Goal: Task Accomplishment & Management: Use online tool/utility

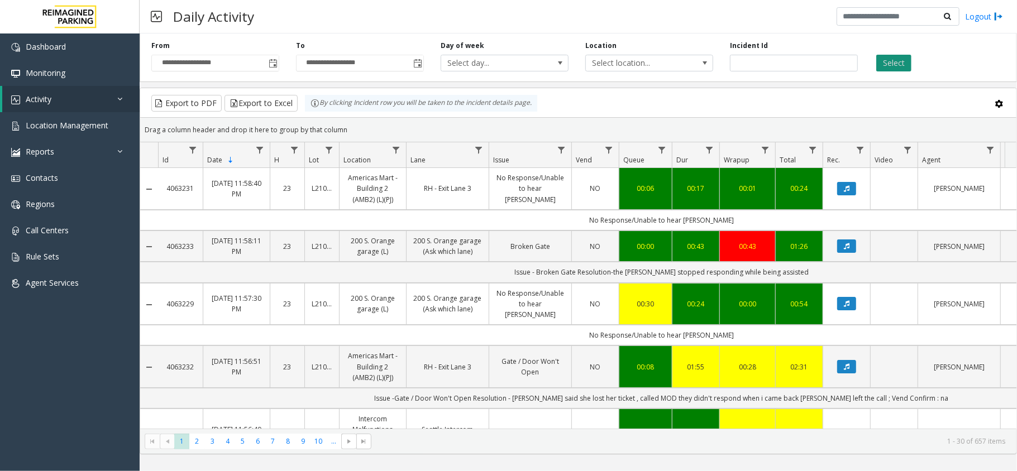
click at [896, 64] on button "Select" at bounding box center [893, 63] width 35 height 17
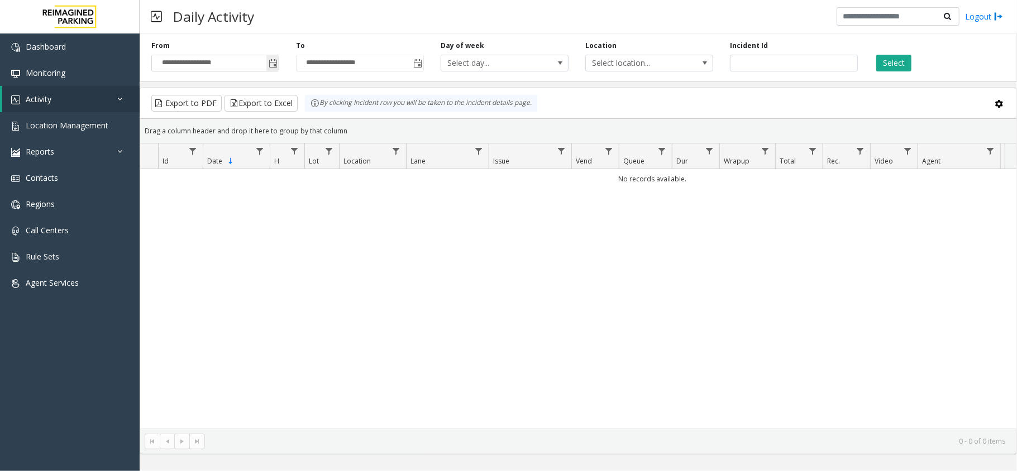
click at [268, 56] on span "Toggle popup" at bounding box center [272, 63] width 12 height 18
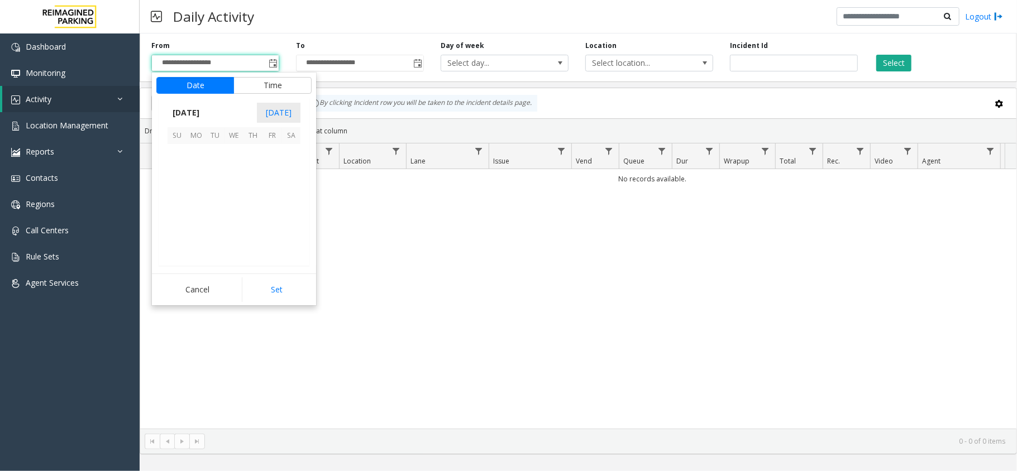
scroll to position [200297, 0]
click at [257, 224] on span "28" at bounding box center [252, 229] width 19 height 19
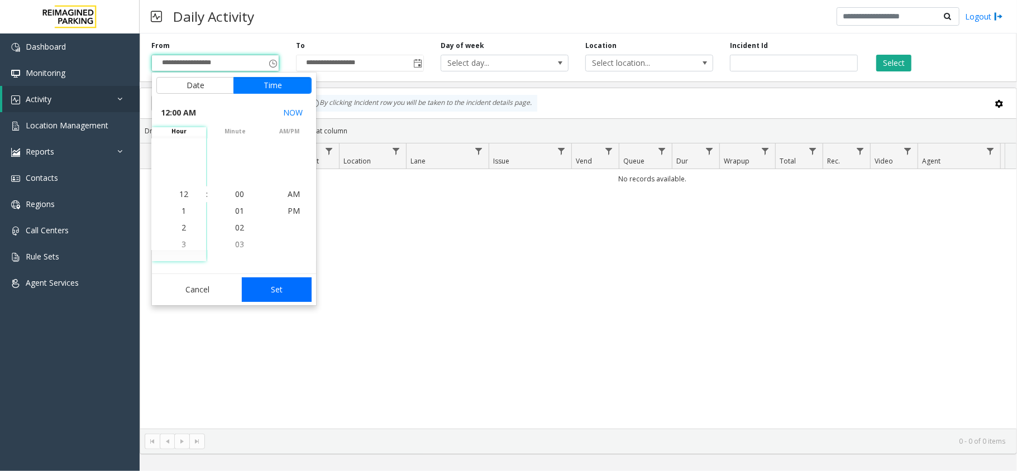
click at [286, 287] on button "Set" at bounding box center [277, 290] width 70 height 25
type input "**********"
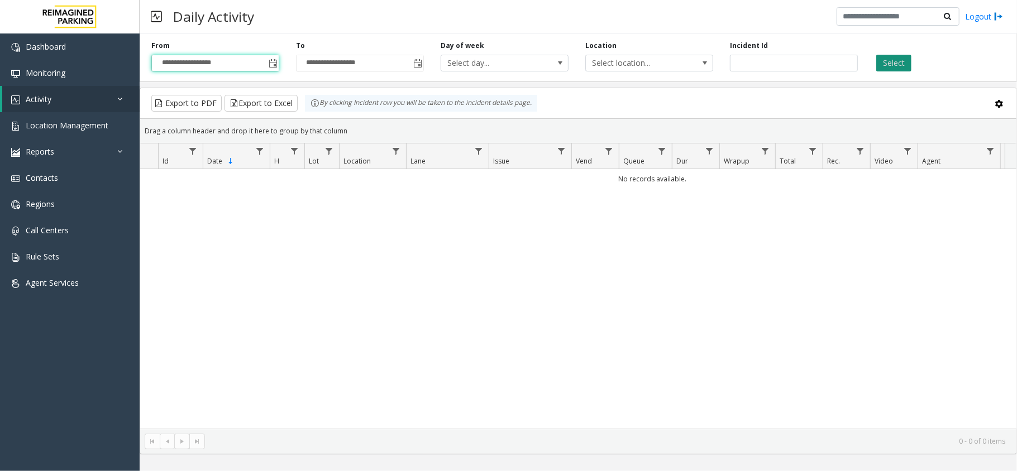
drag, startPoint x: 898, startPoint y: 75, endPoint x: 887, endPoint y: 55, distance: 22.7
click at [896, 72] on div "**********" at bounding box center [578, 55] width 877 height 53
click at [887, 55] on button "Select" at bounding box center [893, 63] width 35 height 17
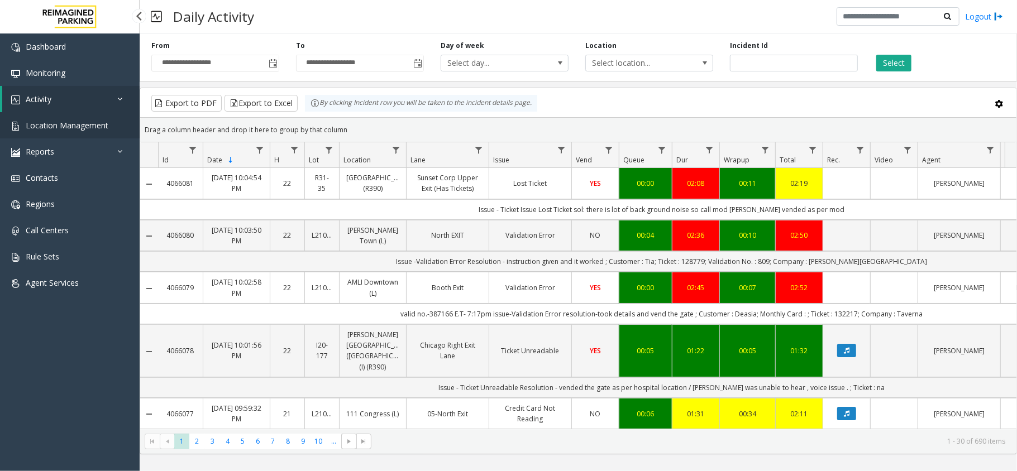
click at [59, 128] on span "Location Management" at bounding box center [67, 125] width 83 height 11
click at [117, 120] on link "Location Management" at bounding box center [70, 125] width 140 height 26
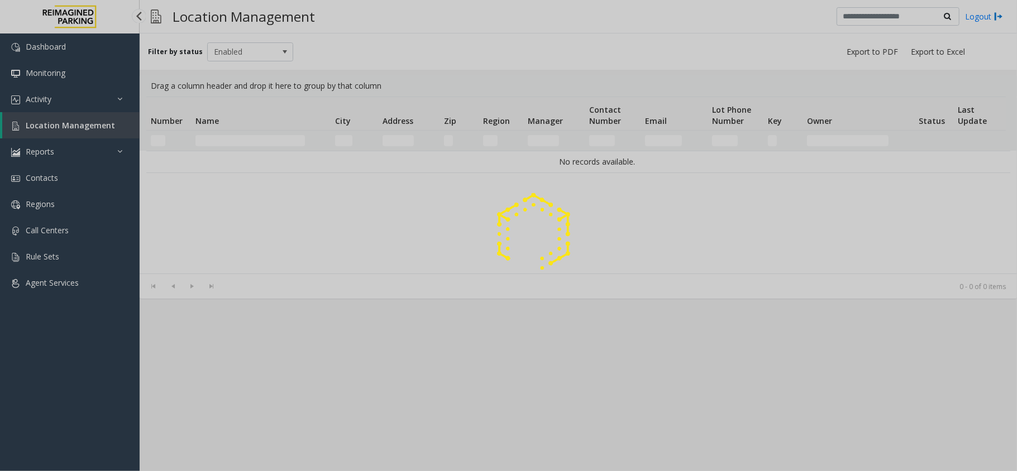
click at [29, 127] on div at bounding box center [508, 235] width 1017 height 471
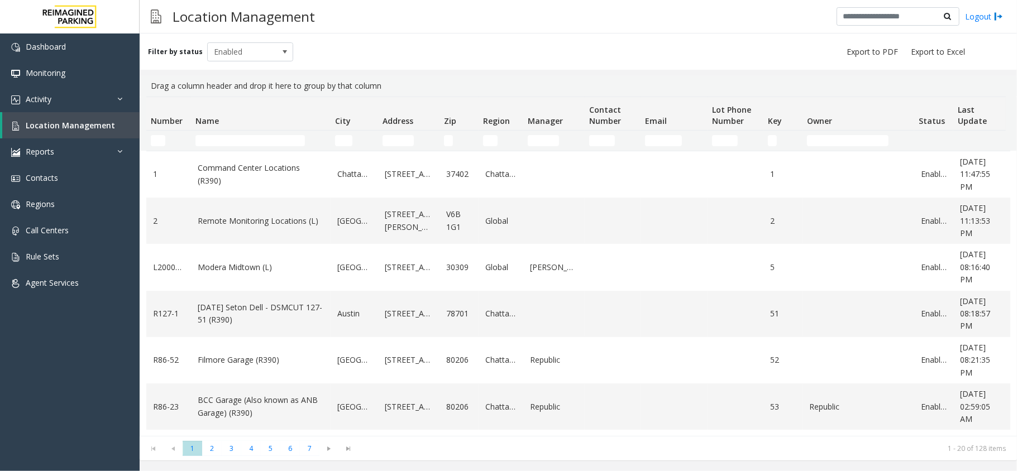
click at [215, 134] on td "Name Filter" at bounding box center [261, 141] width 140 height 20
click at [231, 144] on input "Name Filter" at bounding box center [249, 140] width 109 height 11
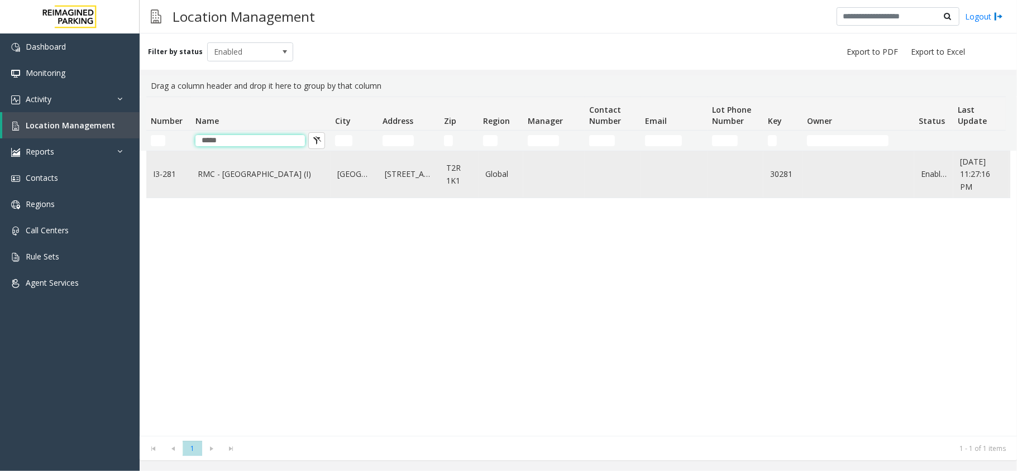
type input "*****"
click at [249, 180] on link "RMC - Mount Royal Village (I)" at bounding box center [261, 174] width 126 height 12
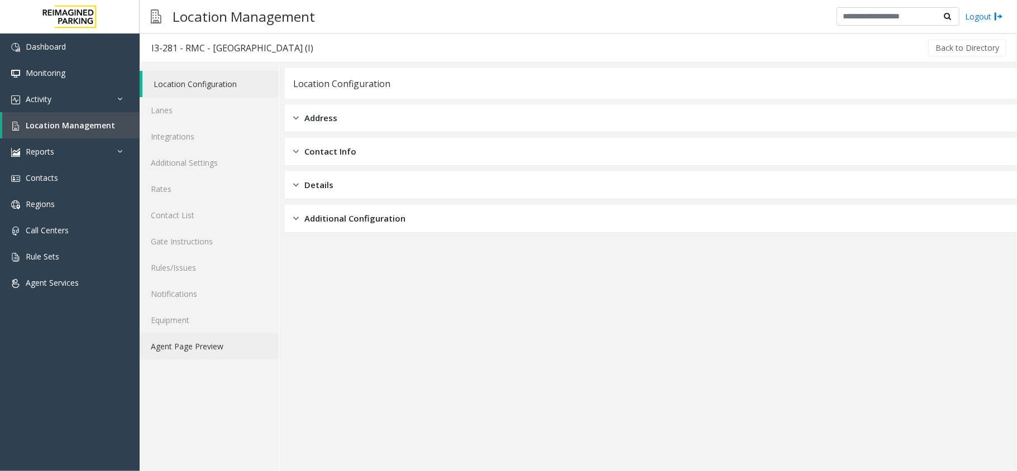
click at [204, 342] on link "Agent Page Preview" at bounding box center [209, 346] width 139 height 26
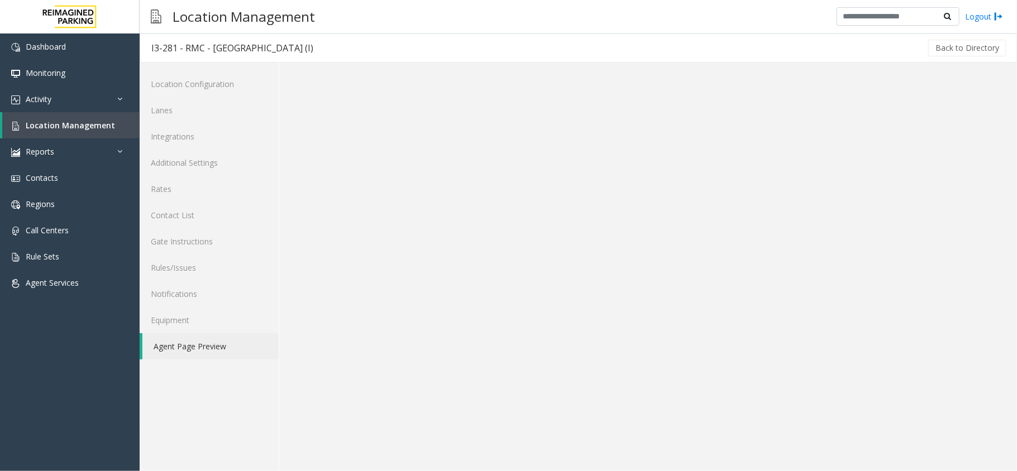
click at [204, 341] on link "Agent Page Preview" at bounding box center [210, 346] width 136 height 26
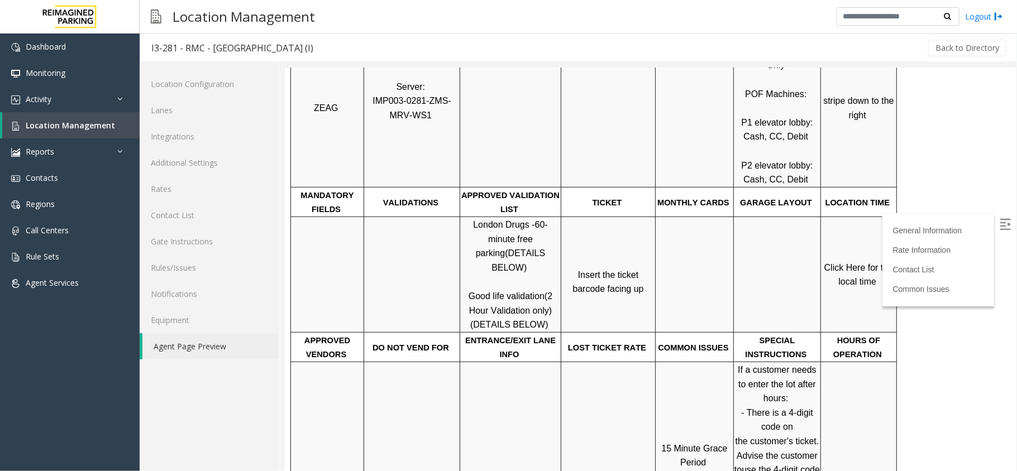
scroll to position [298, 0]
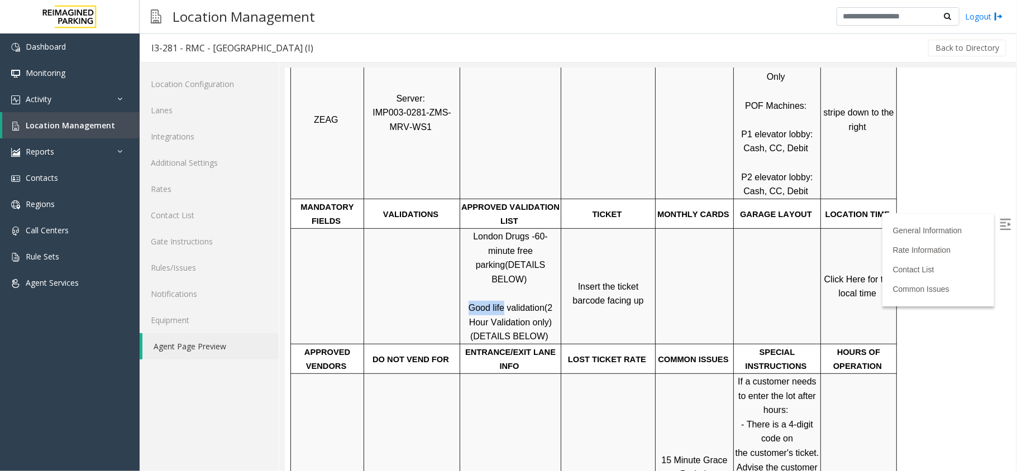
drag, startPoint x: 471, startPoint y: 262, endPoint x: 503, endPoint y: 266, distance: 32.1
click at [503, 303] on span "Good life validation" at bounding box center [506, 307] width 76 height 9
copy span "Good life"
click at [860, 274] on span "Click Here for the local time" at bounding box center [859, 286] width 71 height 24
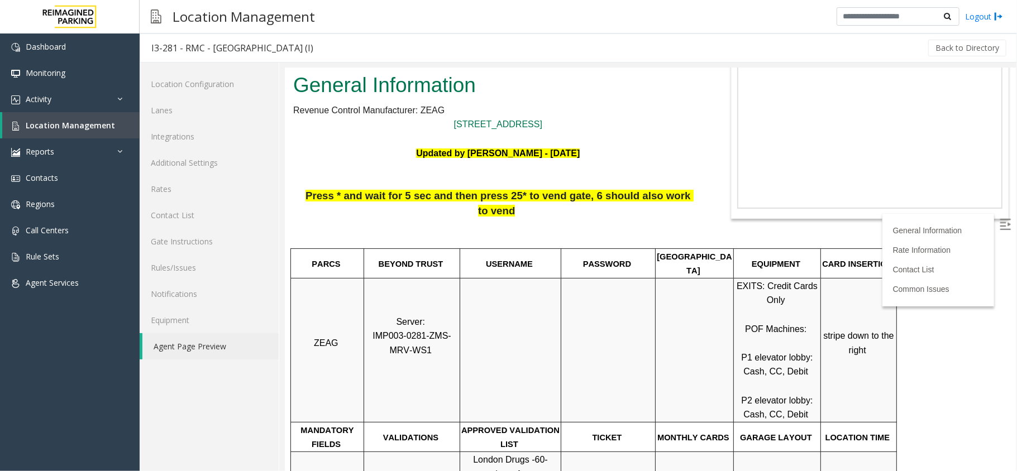
scroll to position [0, 0]
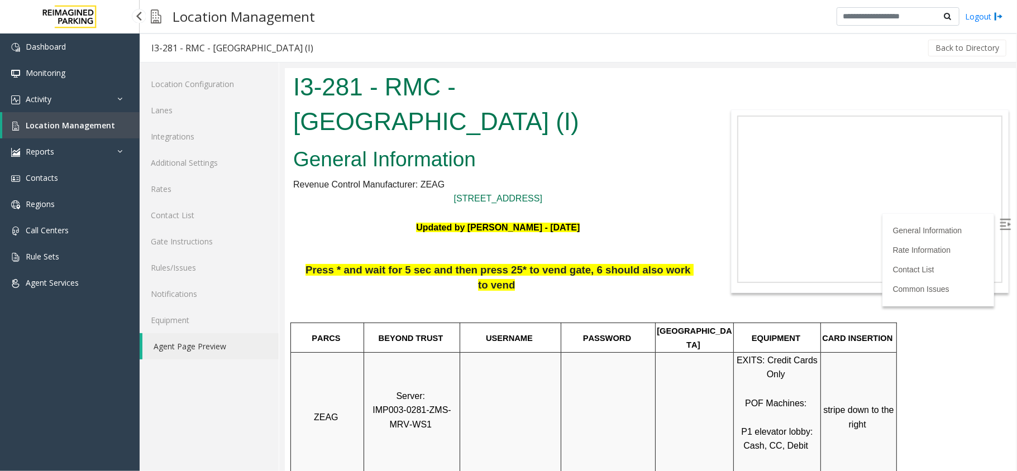
click at [61, 123] on span "Location Management" at bounding box center [70, 125] width 89 height 11
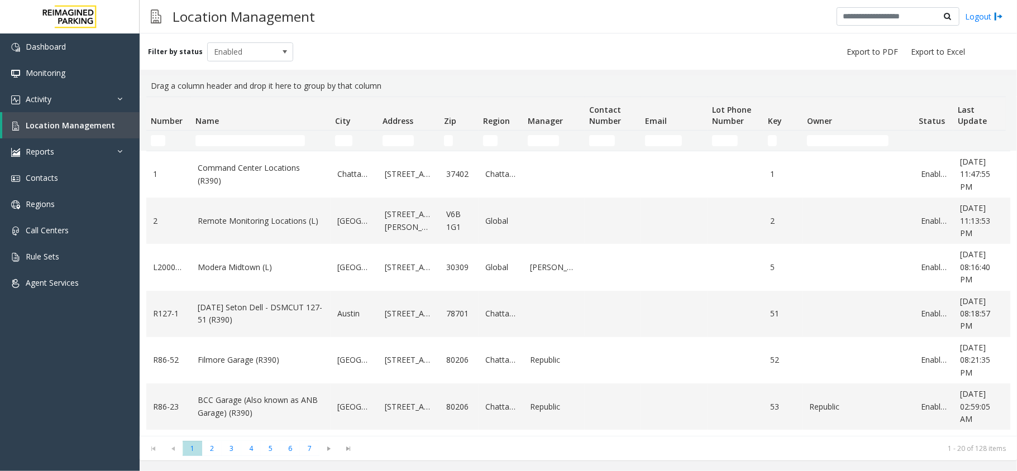
click at [273, 133] on td "Name Filter" at bounding box center [261, 141] width 140 height 20
click at [271, 134] on td "Name Filter" at bounding box center [261, 141] width 140 height 20
click at [123, 90] on link "Activity" at bounding box center [70, 99] width 140 height 26
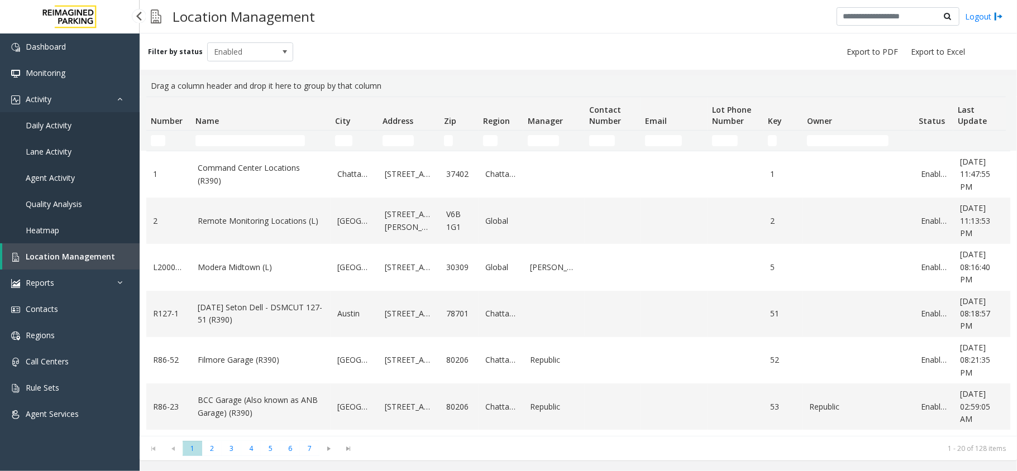
click at [76, 127] on link "Daily Activity" at bounding box center [70, 125] width 140 height 26
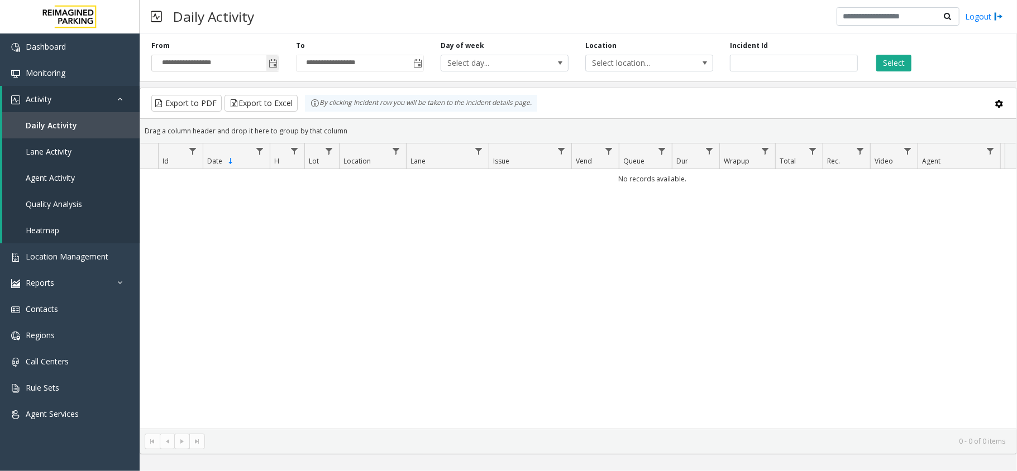
click at [273, 65] on span "Toggle popup" at bounding box center [273, 63] width 9 height 9
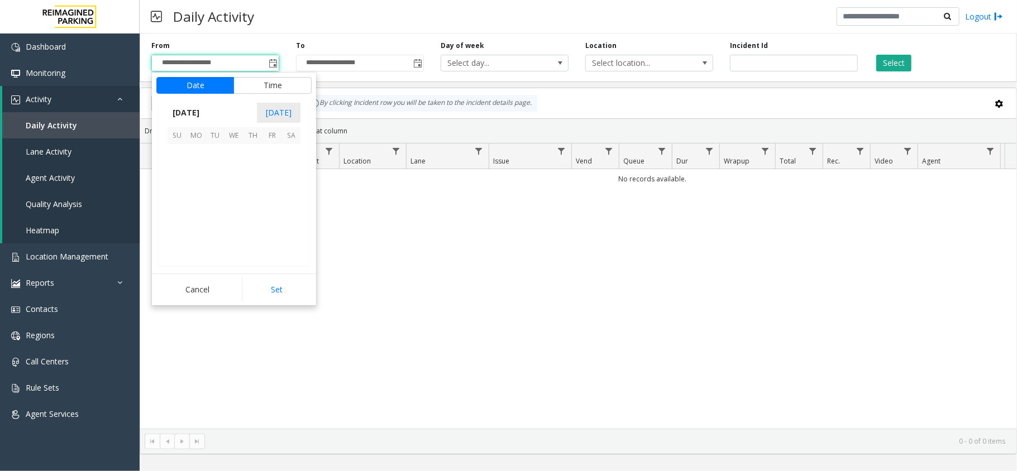
scroll to position [200297, 0]
click at [248, 228] on span "28" at bounding box center [252, 229] width 19 height 19
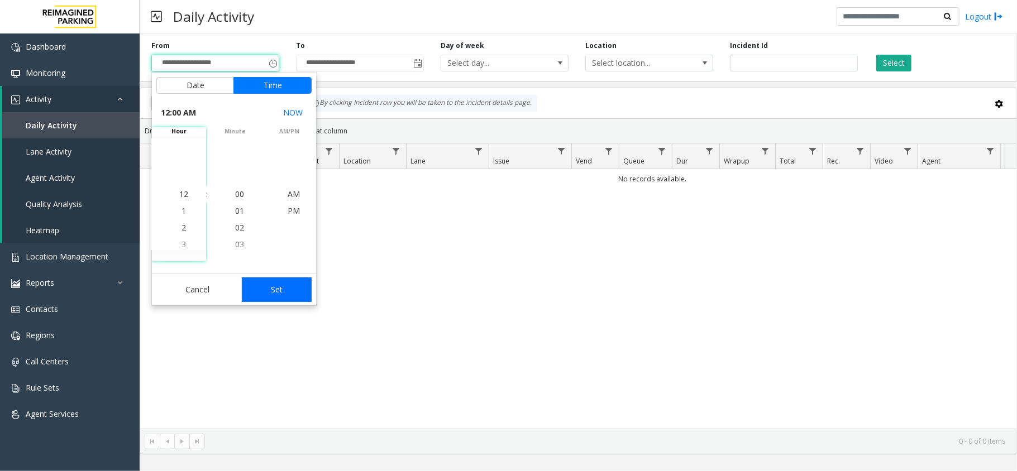
click at [295, 287] on button "Set" at bounding box center [277, 290] width 70 height 25
type input "**********"
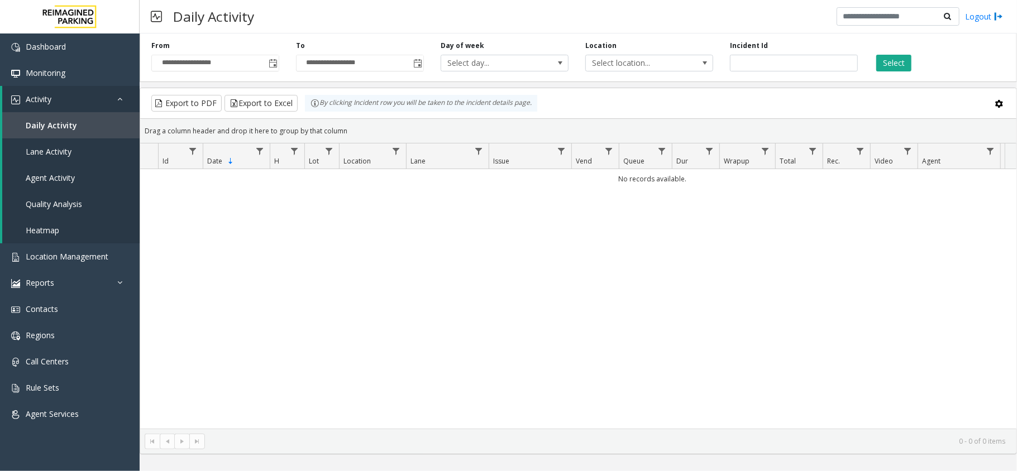
drag, startPoint x: 916, startPoint y: 61, endPoint x: 891, endPoint y: 63, distance: 25.2
click at [915, 63] on div "Select" at bounding box center [938, 56] width 145 height 31
click at [891, 63] on button "Select" at bounding box center [893, 63] width 35 height 17
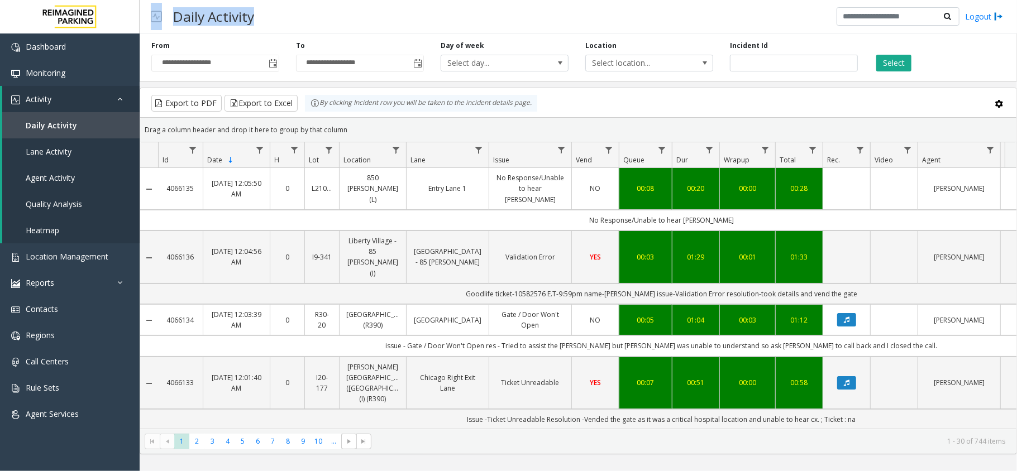
drag, startPoint x: 266, startPoint y: 20, endPoint x: 161, endPoint y: 21, distance: 104.4
click at [161, 21] on div "Daily Activity Logout" at bounding box center [578, 17] width 877 height 34
click at [356, 29] on div "Daily Activity Logout" at bounding box center [578, 17] width 877 height 34
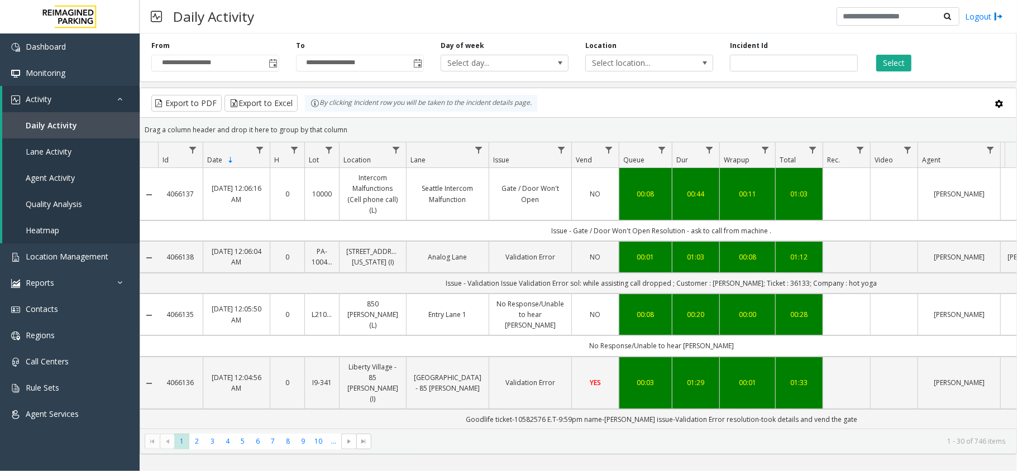
click at [461, 119] on kendo-grid-group-panel "Drag a column header and drop it here to group by that column" at bounding box center [578, 130] width 876 height 25
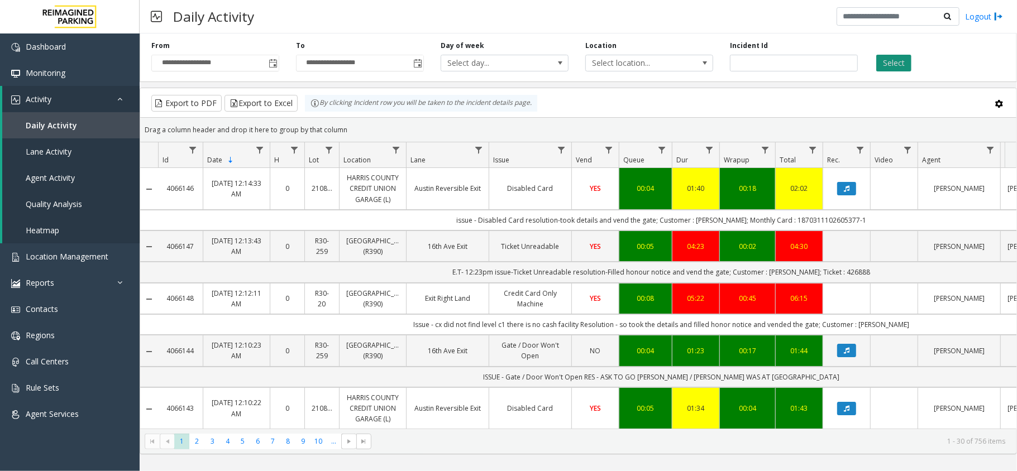
click at [896, 70] on button "Select" at bounding box center [893, 63] width 35 height 17
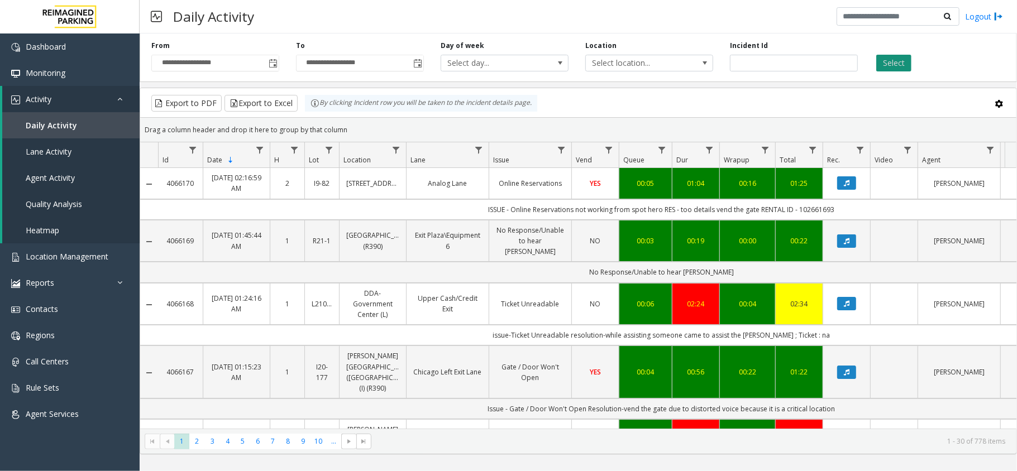
click at [894, 64] on button "Select" at bounding box center [893, 63] width 35 height 17
